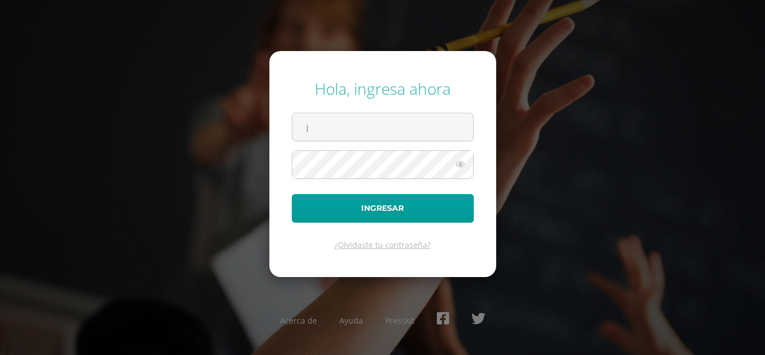
type input "jessicah@cig.edu.gt"
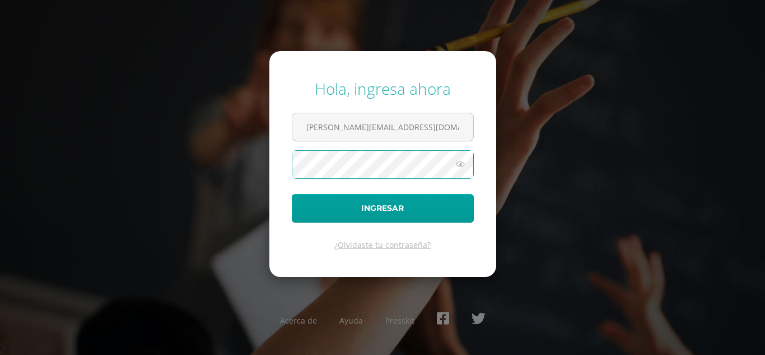
click at [292, 194] on button "Ingresar" at bounding box center [383, 208] width 182 height 29
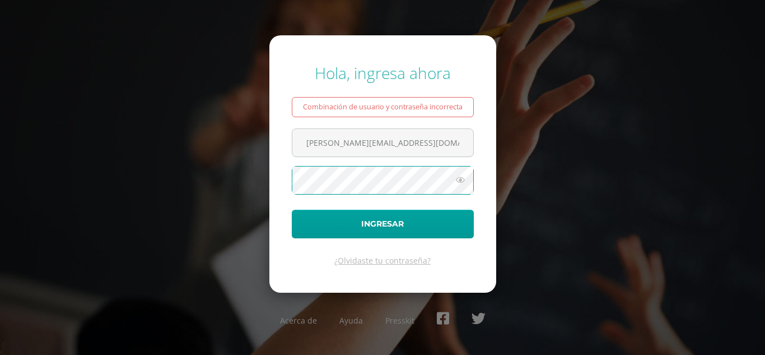
click at [292, 210] on button "Ingresar" at bounding box center [383, 224] width 182 height 29
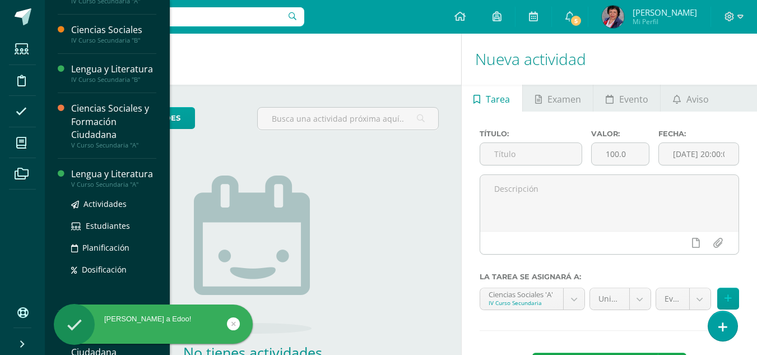
scroll to position [112, 0]
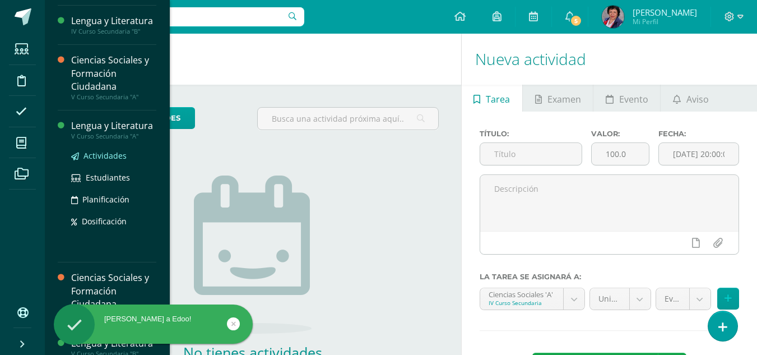
click at [98, 161] on span "Actividades" at bounding box center [104, 155] width 43 height 11
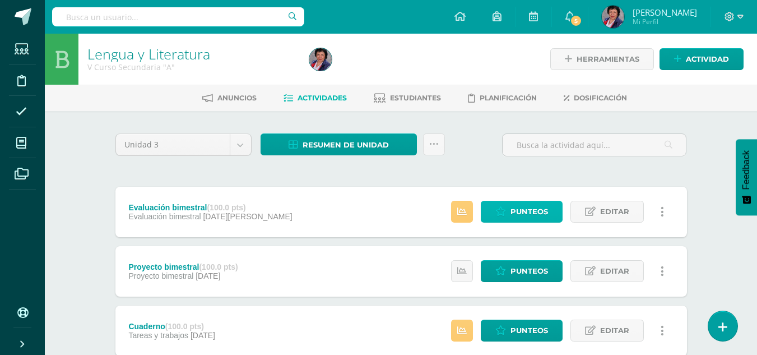
click at [513, 209] on span "Punteos" at bounding box center [529, 211] width 38 height 21
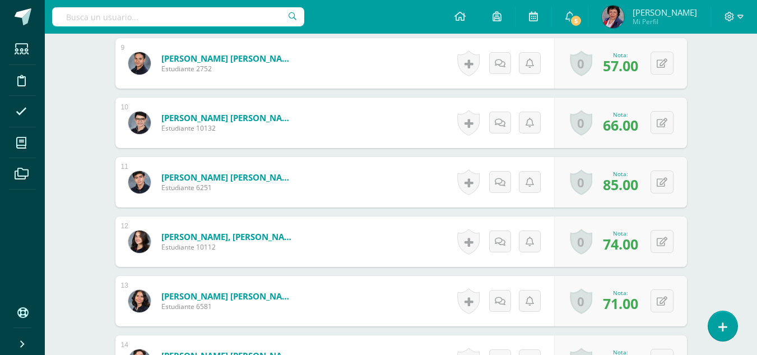
scroll to position [841, 0]
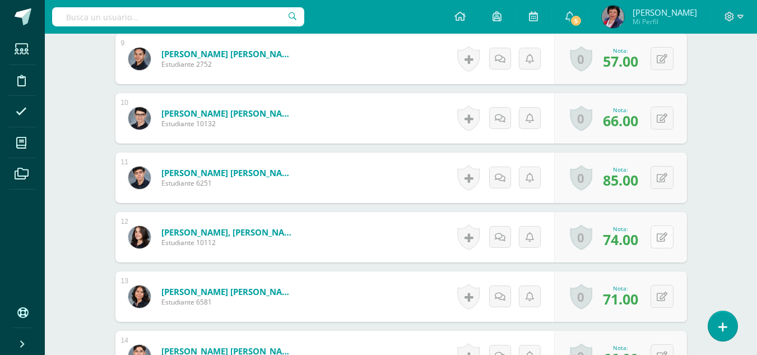
click at [664, 234] on icon at bounding box center [662, 237] width 11 height 10
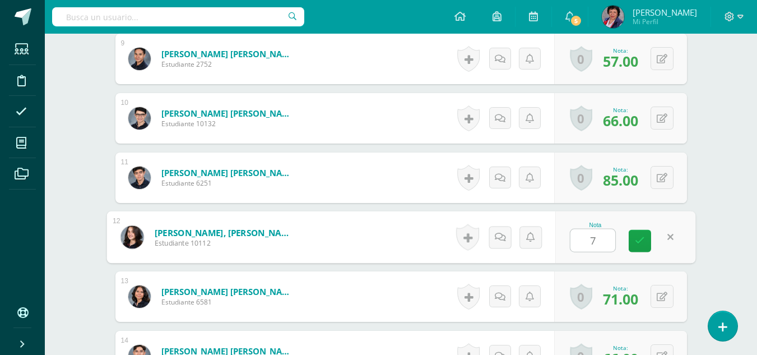
type input "79"
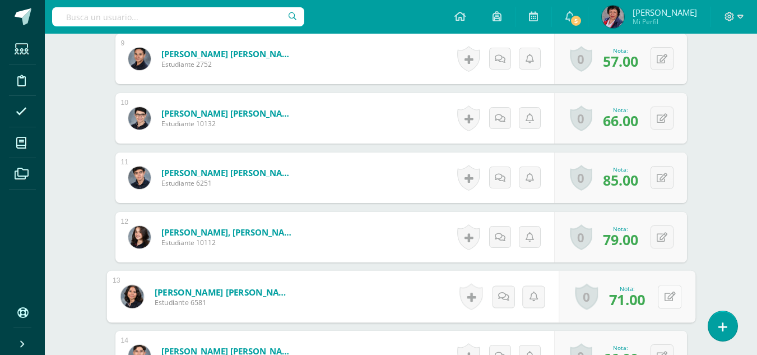
click at [665, 299] on icon at bounding box center [669, 296] width 11 height 10
type input "76"
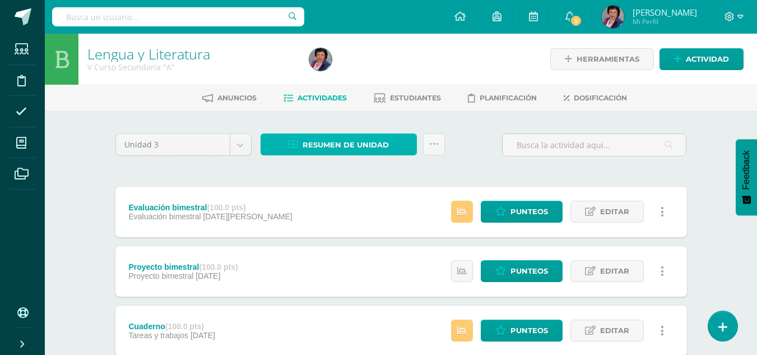
click at [345, 148] on span "Resumen de unidad" at bounding box center [346, 144] width 86 height 21
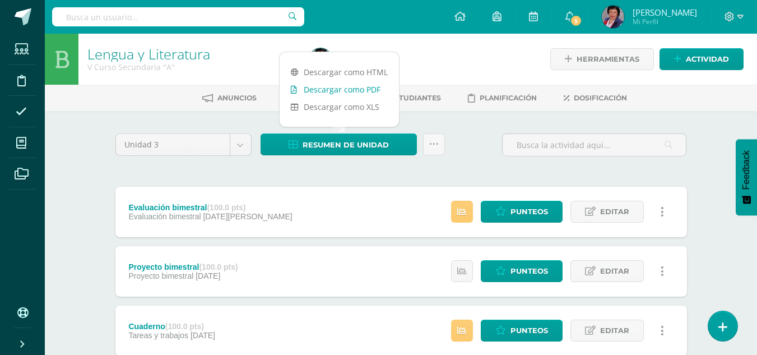
click at [366, 84] on link "Descargar como PDF" at bounding box center [339, 89] width 119 height 17
